Goal: Transaction & Acquisition: Purchase product/service

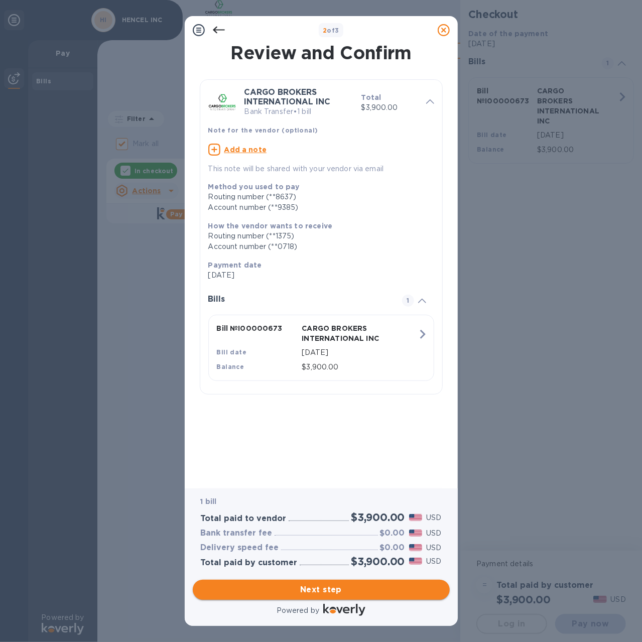
click at [340, 593] on span "Next step" at bounding box center [321, 590] width 241 height 12
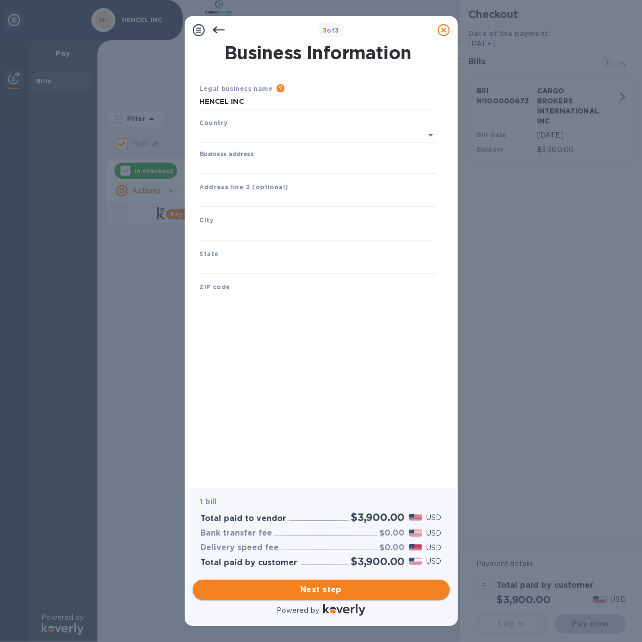
type input "[GEOGRAPHIC_DATA]"
click at [245, 160] on input "Business address" at bounding box center [318, 164] width 237 height 15
type input "[STREET_ADDRESS][PERSON_NAME]"
type input "Charlotte"
type input "NC"
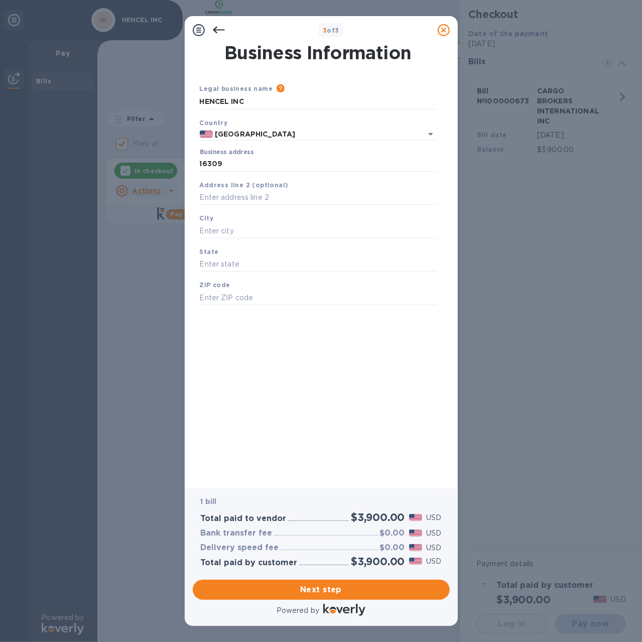
type input "28278"
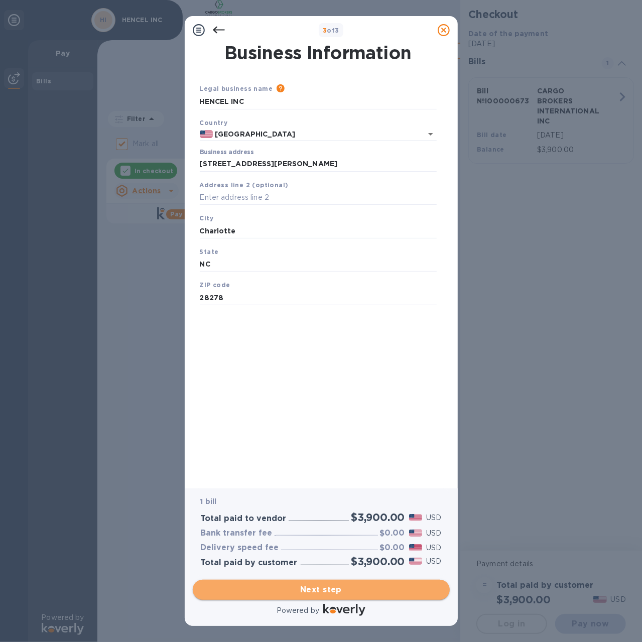
click at [336, 591] on span "Next step" at bounding box center [321, 590] width 241 height 12
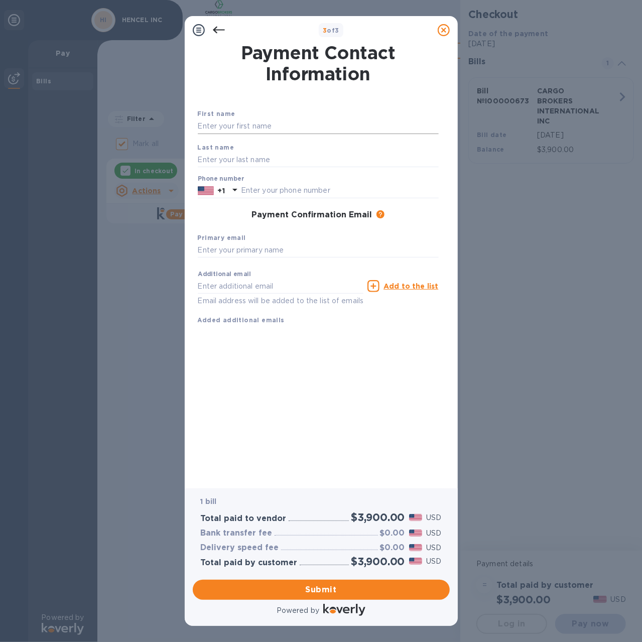
click at [248, 127] on input "text" at bounding box center [318, 126] width 241 height 15
type input "y"
type input "Yurong"
type input "[PERSON_NAME]"
click at [274, 193] on input "text" at bounding box center [340, 190] width 198 height 15
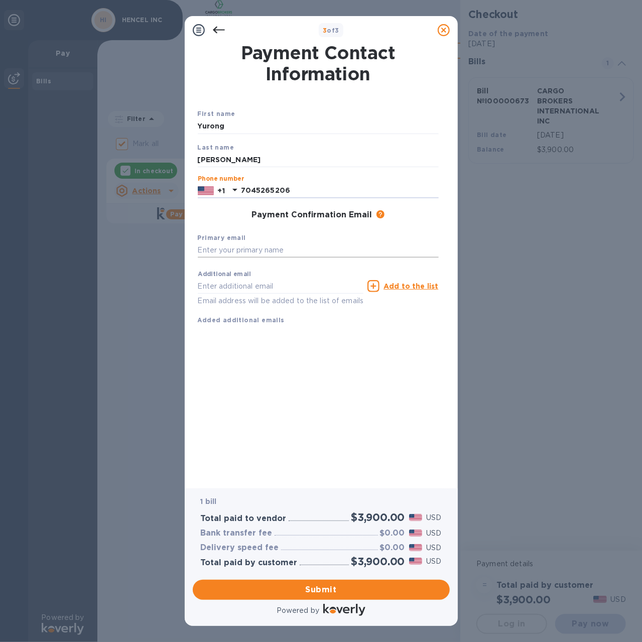
type input "7045265206"
click at [271, 248] on input "text" at bounding box center [318, 250] width 241 height 15
type input "[EMAIL_ADDRESS][DOMAIN_NAME]"
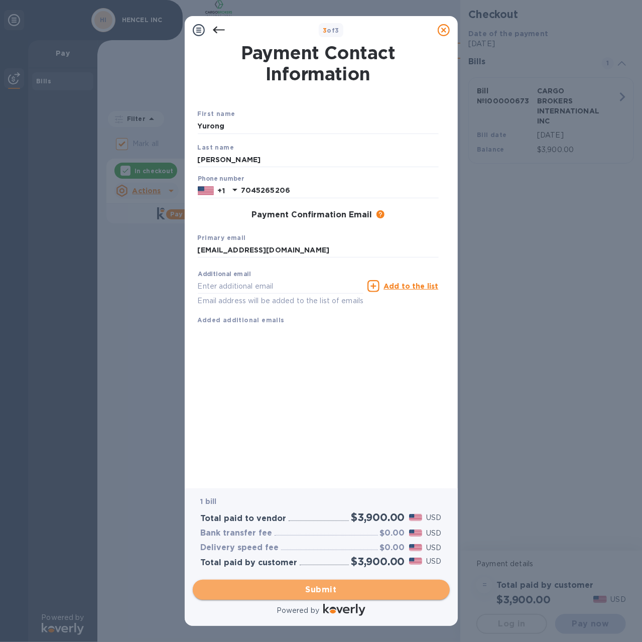
click at [327, 594] on span "Submit" at bounding box center [321, 590] width 241 height 12
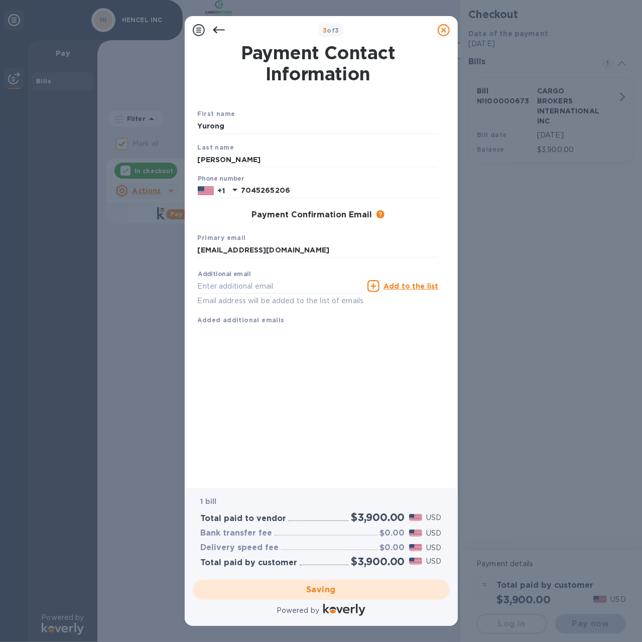
checkbox input "false"
